Goal: Transaction & Acquisition: Purchase product/service

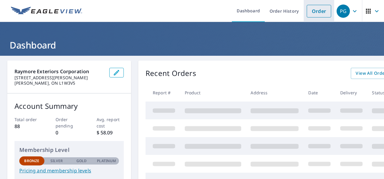
click at [315, 12] on link "Order" at bounding box center [318, 11] width 24 height 13
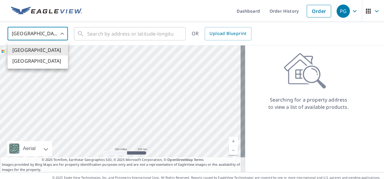
click at [65, 33] on body "PG PG Dashboard Order History Order PG [GEOGRAPHIC_DATA] US ​ ​ OR Upload Bluep…" at bounding box center [192, 89] width 384 height 179
click at [18, 61] on li "[GEOGRAPHIC_DATA]" at bounding box center [38, 60] width 60 height 11
type input "CA"
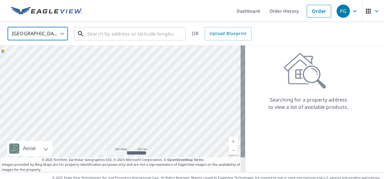
click at [92, 33] on input "text" at bounding box center [130, 33] width 86 height 17
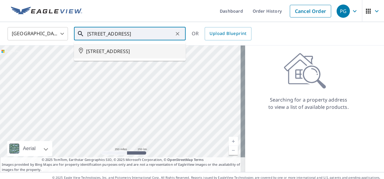
click at [137, 51] on span "[STREET_ADDRESS]" at bounding box center [133, 51] width 95 height 7
type input "[STREET_ADDRESS]"
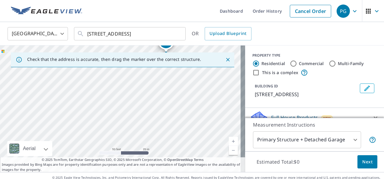
drag, startPoint x: 101, startPoint y: 124, endPoint x: 139, endPoint y: 78, distance: 59.3
click at [160, 38] on div "[GEOGRAPHIC_DATA] CA ​ [STREET_ADDRESS] ​ OR Upload Blueprint Check that the ad…" at bounding box center [192, 97] width 384 height 150
drag, startPoint x: 200, startPoint y: 93, endPoint x: 121, endPoint y: 147, distance: 96.0
click at [121, 147] on div "[STREET_ADDRESS]" at bounding box center [122, 109] width 245 height 127
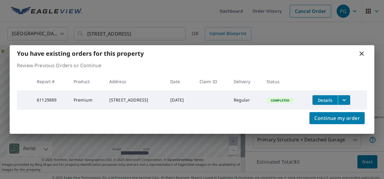
click at [363, 54] on icon at bounding box center [361, 53] width 7 height 7
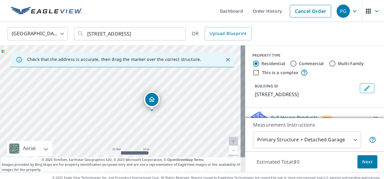
drag, startPoint x: 120, startPoint y: 103, endPoint x: 152, endPoint y: 105, distance: 31.5
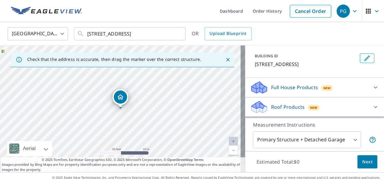
scroll to position [60, 0]
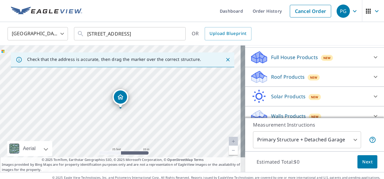
click at [371, 81] on icon at bounding box center [374, 76] width 7 height 7
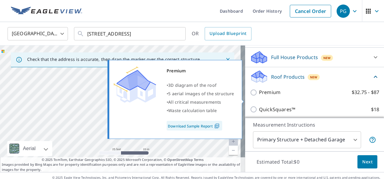
click at [250, 96] on input "Premium $32.75 - $87" at bounding box center [254, 92] width 9 height 7
checkbox input "true"
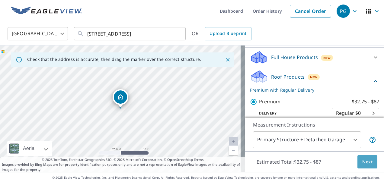
click at [362, 160] on span "Next" at bounding box center [367, 162] width 10 height 8
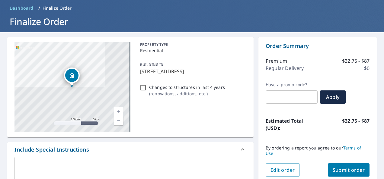
scroll to position [60, 0]
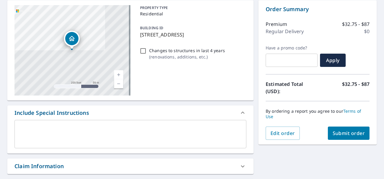
click at [343, 134] on span "Submit order" at bounding box center [348, 133] width 32 height 7
